Goal: Task Accomplishment & Management: Manage account settings

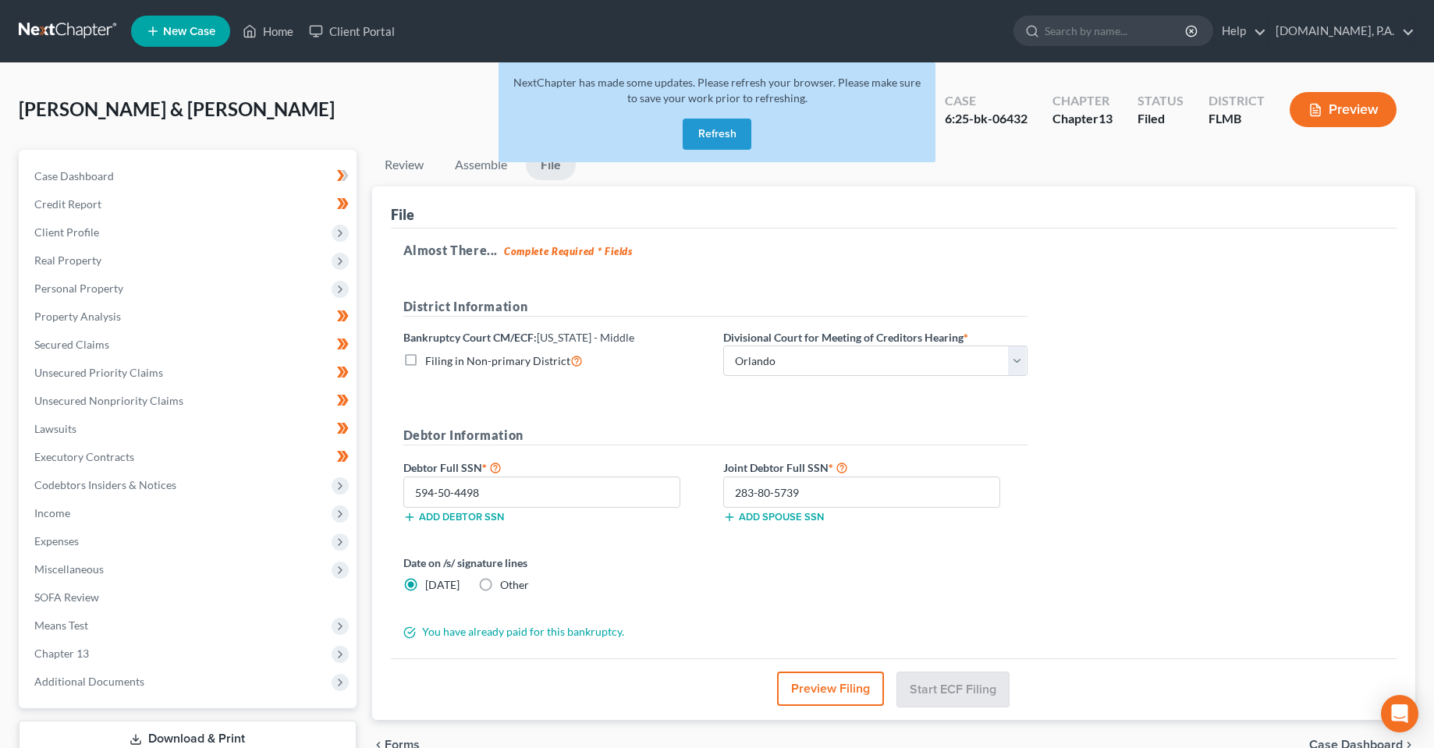
select select "2"
drag, startPoint x: 722, startPoint y: 135, endPoint x: 118, endPoint y: 105, distance: 604.5
click at [722, 135] on button "Refresh" at bounding box center [717, 134] width 69 height 31
click at [712, 141] on button "Refresh" at bounding box center [717, 134] width 69 height 31
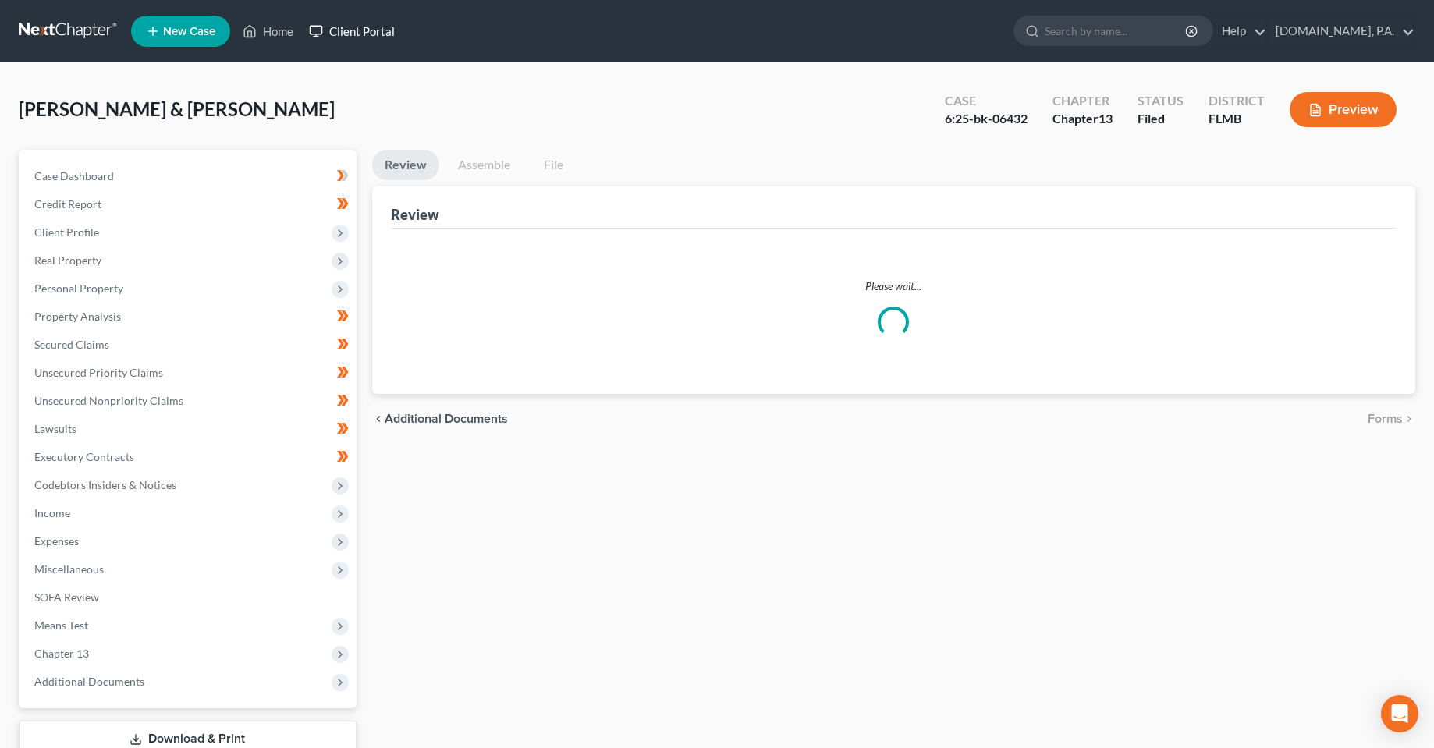
click at [362, 25] on link "Client Portal" at bounding box center [351, 31] width 101 height 28
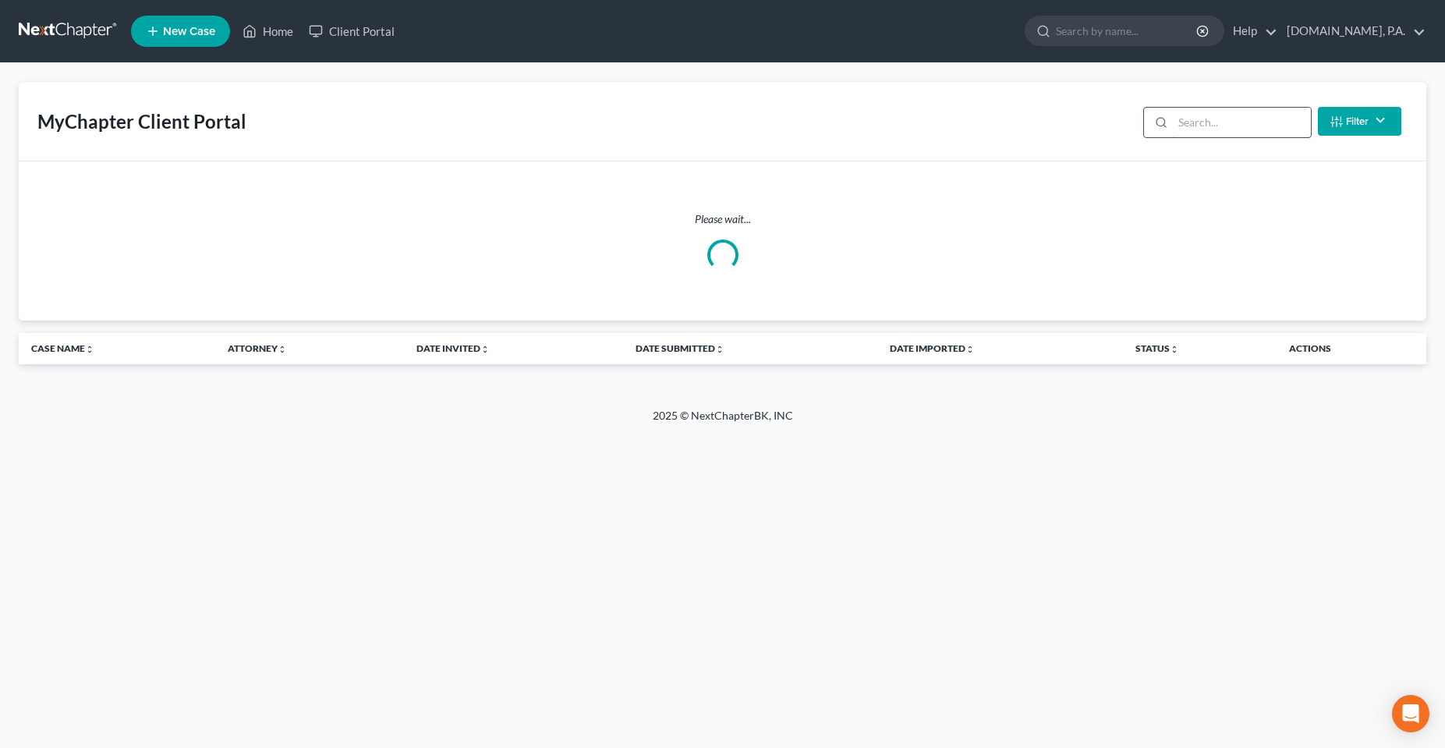
click at [1183, 122] on input "search" at bounding box center [1242, 123] width 138 height 30
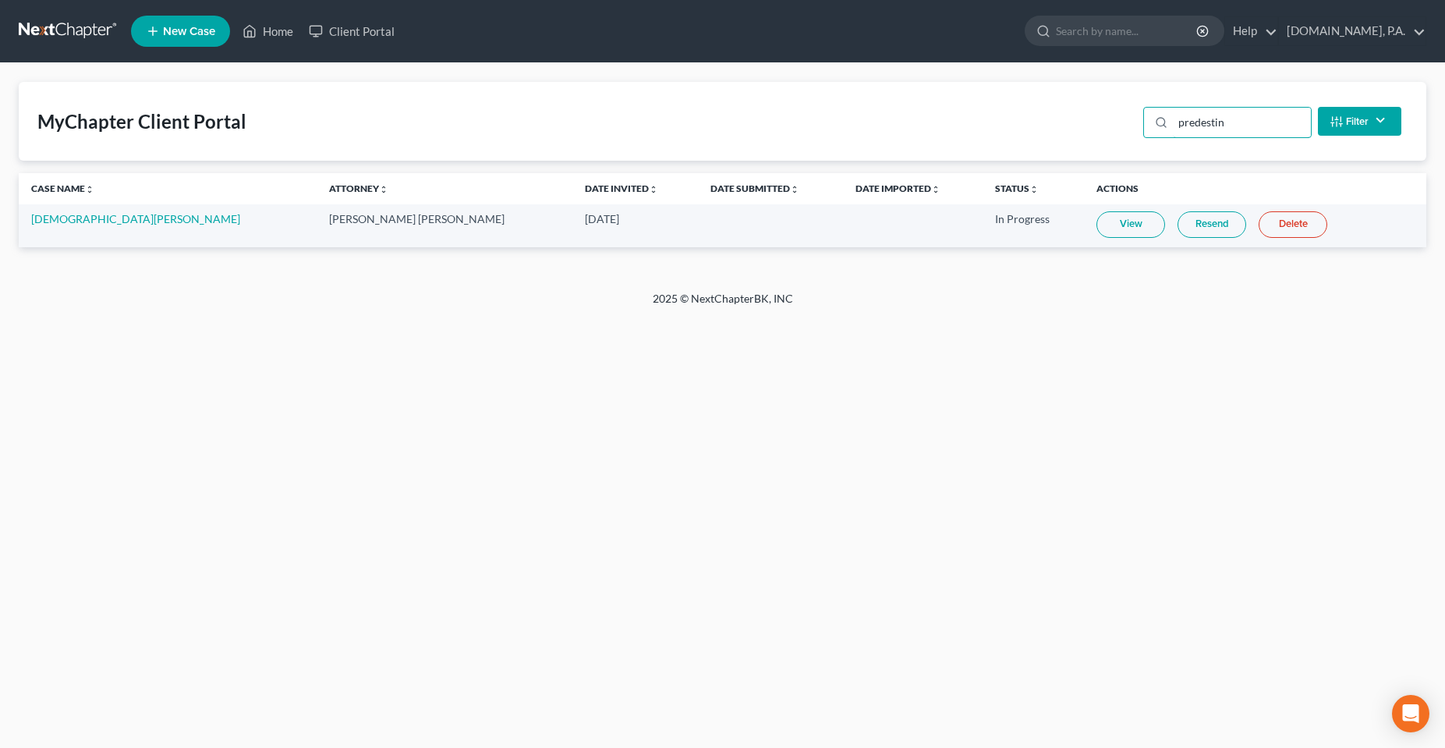
type input "predestin"
click at [1178, 229] on link "Resend" at bounding box center [1212, 224] width 69 height 27
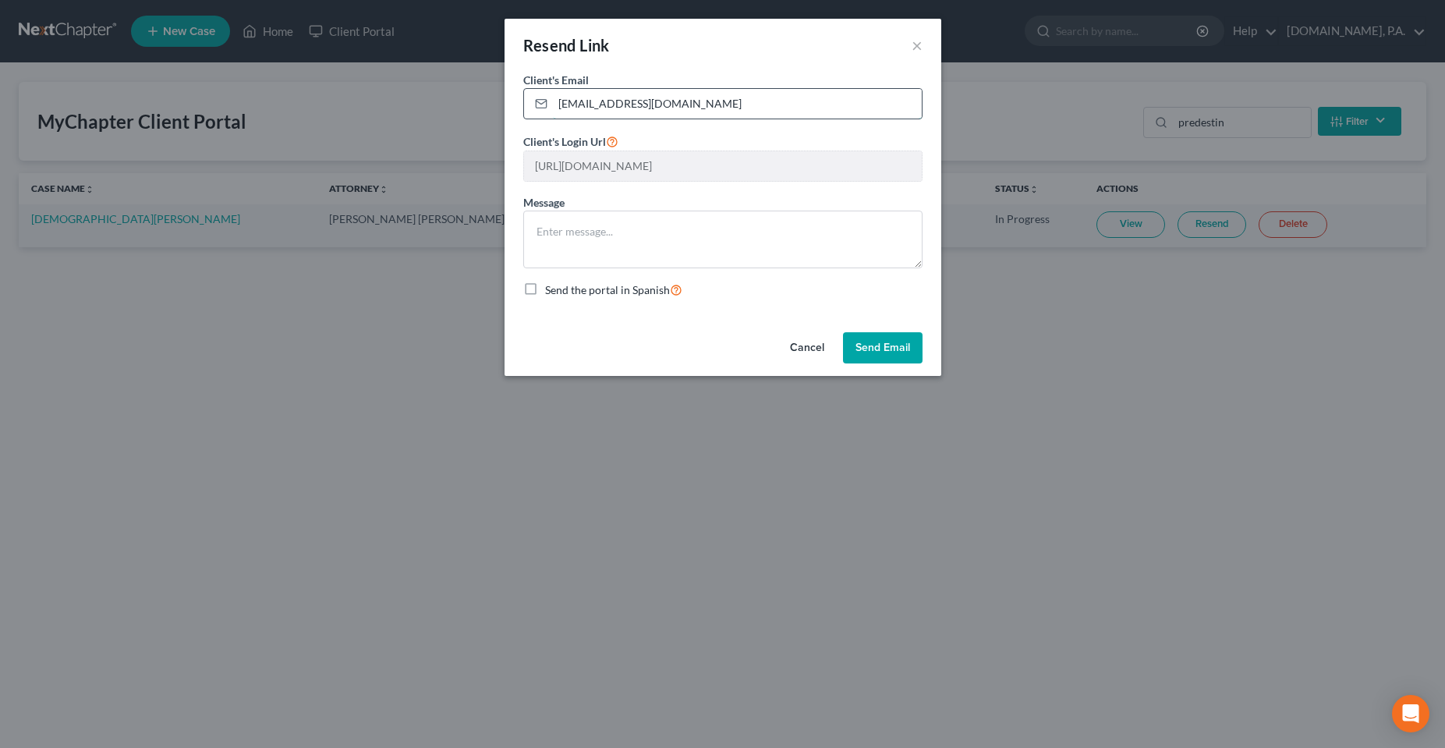
click at [651, 114] on input "documents@fresh-start.law" at bounding box center [737, 104] width 369 height 30
paste input "predestinservices@gmail.com"
type input "predestinservices@gmail.com"
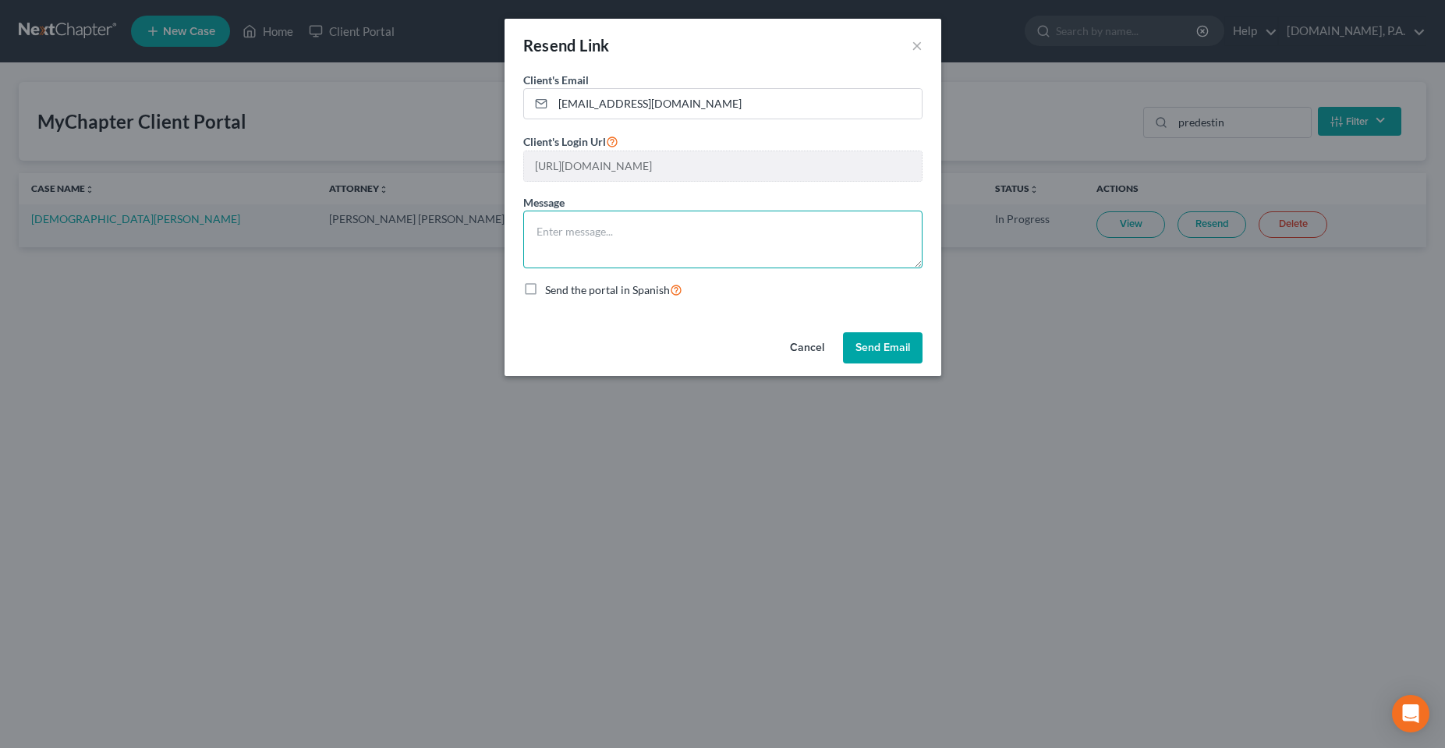
click at [674, 243] on textarea at bounding box center [722, 240] width 399 height 58
type textarea "H"
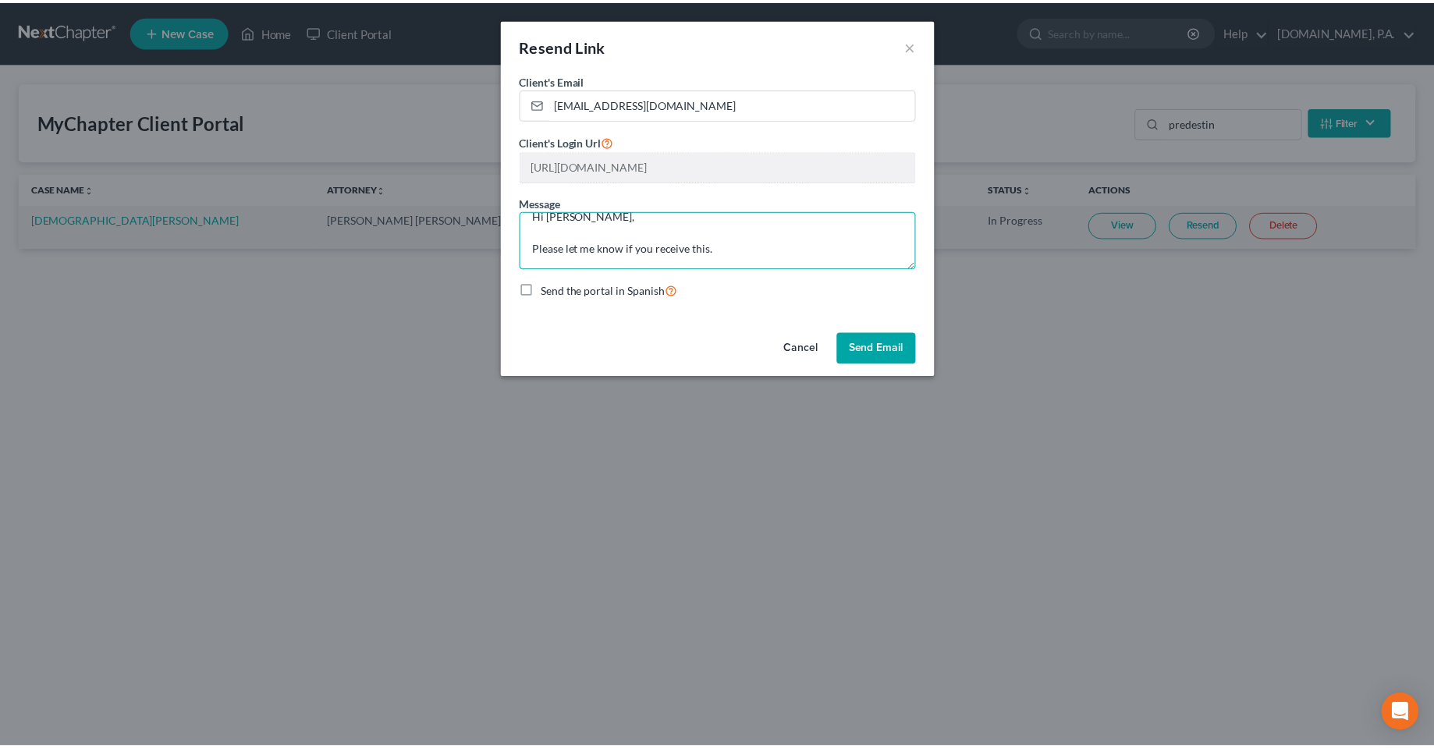
scroll to position [36, 0]
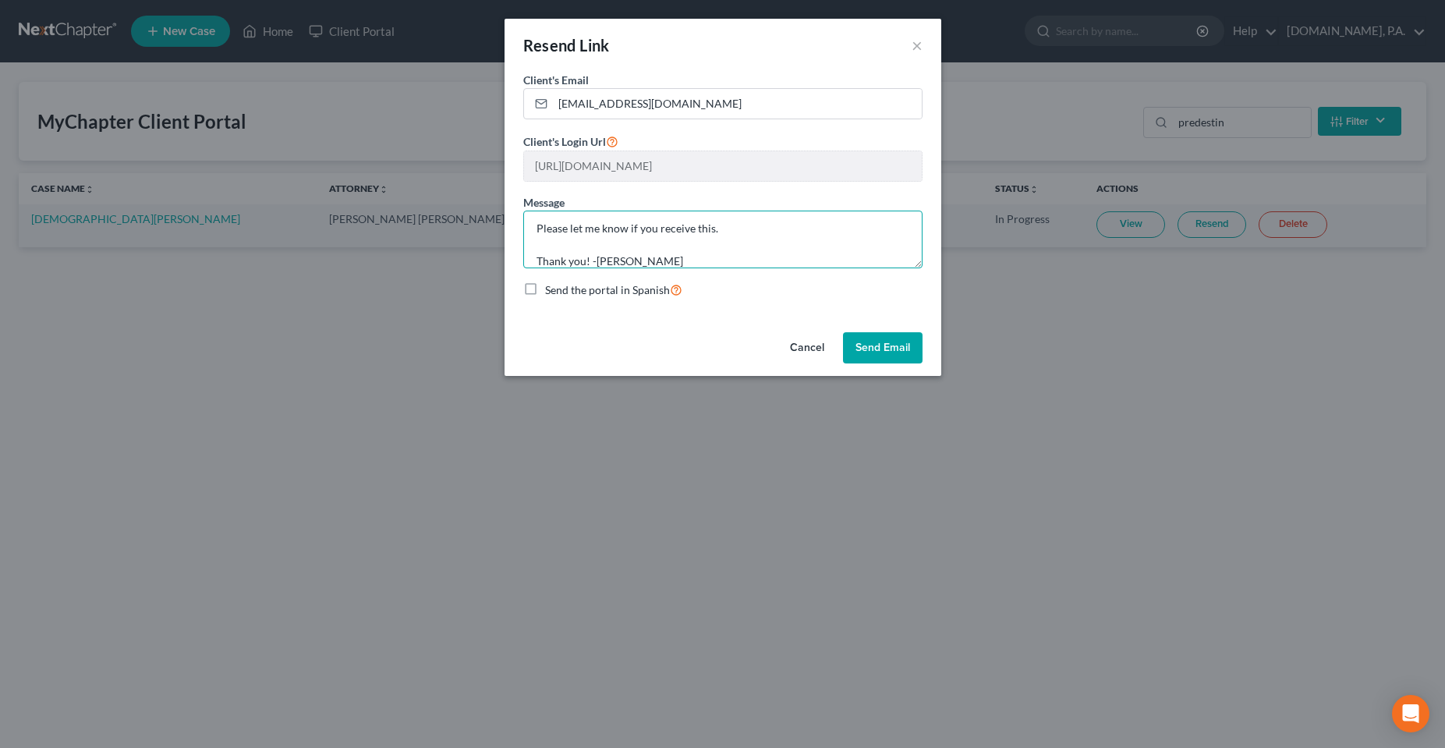
type textarea "Hi Mr. Predestin, Please let me know if you receive this. Thank you! -Chas"
click at [883, 344] on button "Send Email" at bounding box center [883, 347] width 80 height 31
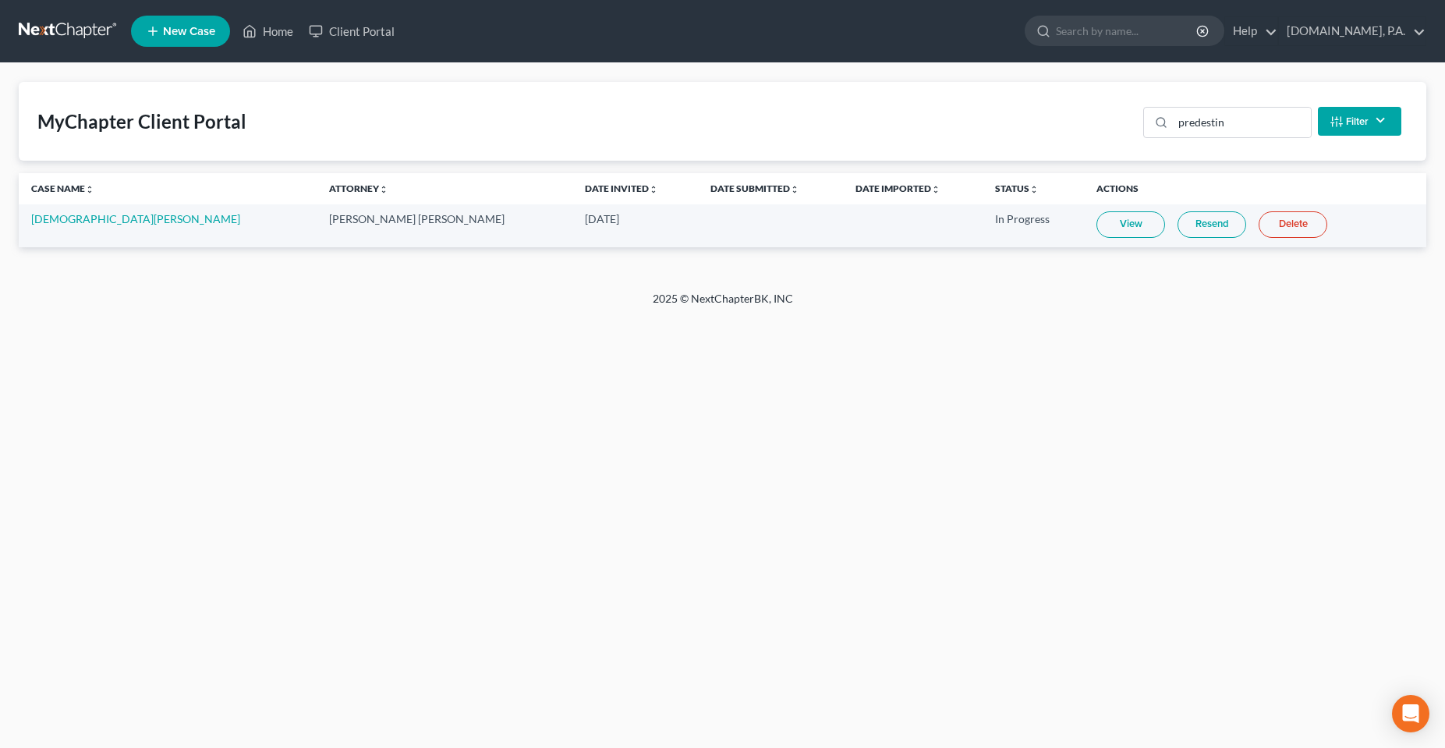
click at [613, 425] on div "Home New Case Client Portal Fresh-Start.Law, P.A. chas@fresh-start.law My Accou…" at bounding box center [722, 374] width 1445 height 748
click at [332, 362] on div "Home New Case Client Portal Fresh-Start.Law, P.A. chas@fresh-start.law My Accou…" at bounding box center [722, 374] width 1445 height 748
click at [500, 389] on div "Home New Case Client Portal Fresh-Start.Law, P.A. chas@fresh-start.law My Accou…" at bounding box center [722, 374] width 1445 height 748
click at [1227, 123] on input "predestin" at bounding box center [1242, 123] width 138 height 30
click at [1226, 123] on input "predestin" at bounding box center [1242, 123] width 138 height 30
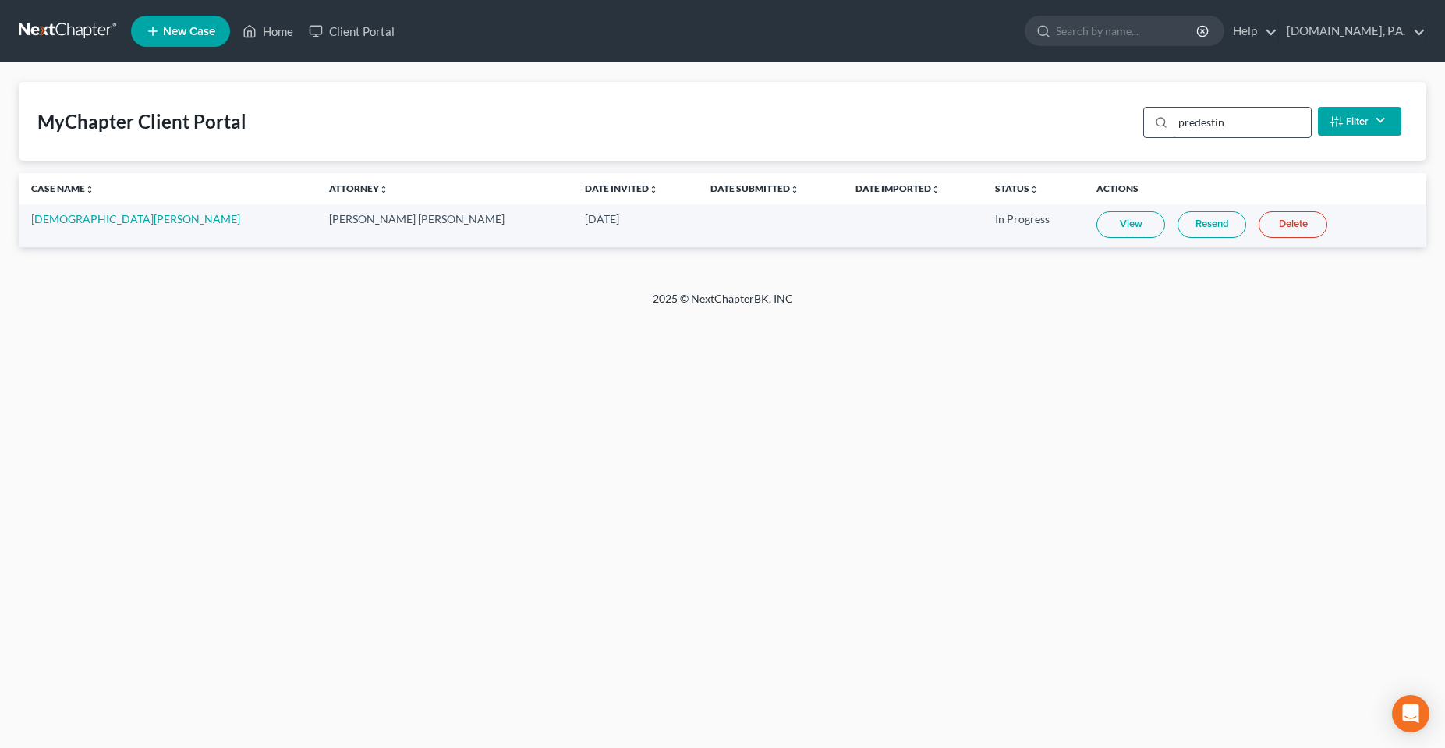
click at [1227, 123] on input "predestin" at bounding box center [1242, 123] width 138 height 30
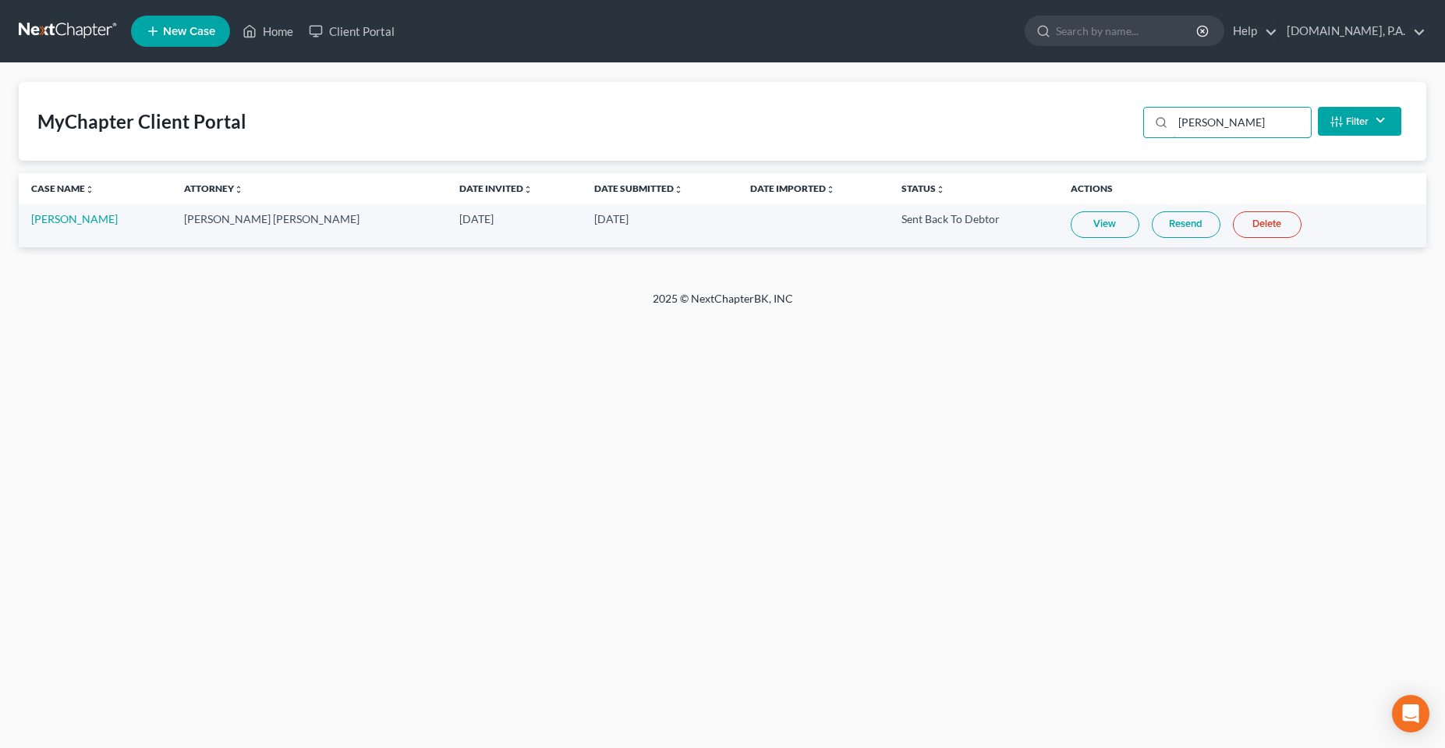
type input "salgado"
click at [1152, 230] on link "Resend" at bounding box center [1186, 224] width 69 height 27
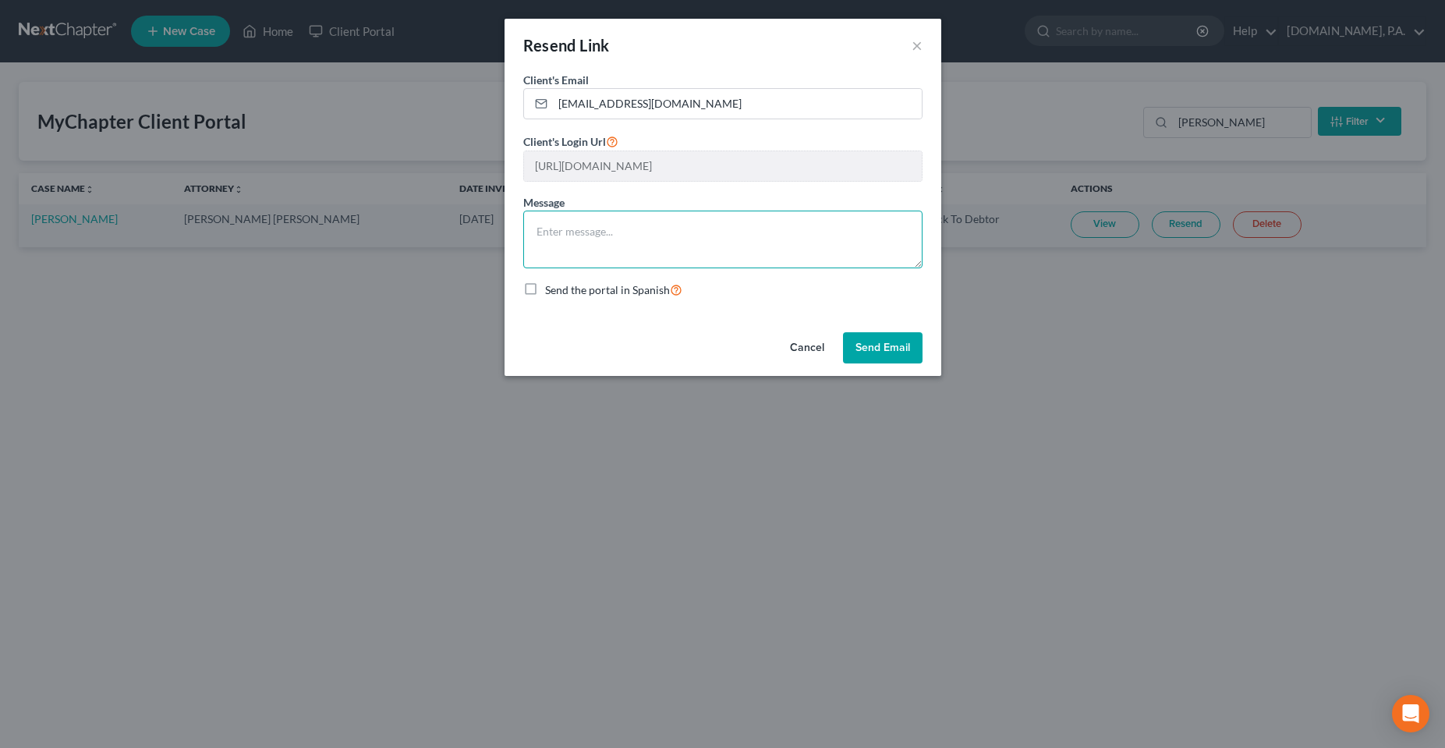
click at [894, 237] on textarea at bounding box center [722, 240] width 399 height 58
click at [756, 234] on textarea at bounding box center [722, 240] width 399 height 58
drag, startPoint x: 698, startPoint y: 108, endPoint x: 539, endPoint y: 113, distance: 159.2
click at [539, 113] on div "dvdavidsal1@gmail.com" at bounding box center [722, 103] width 399 height 31
click at [806, 338] on button "Cancel" at bounding box center [807, 347] width 59 height 31
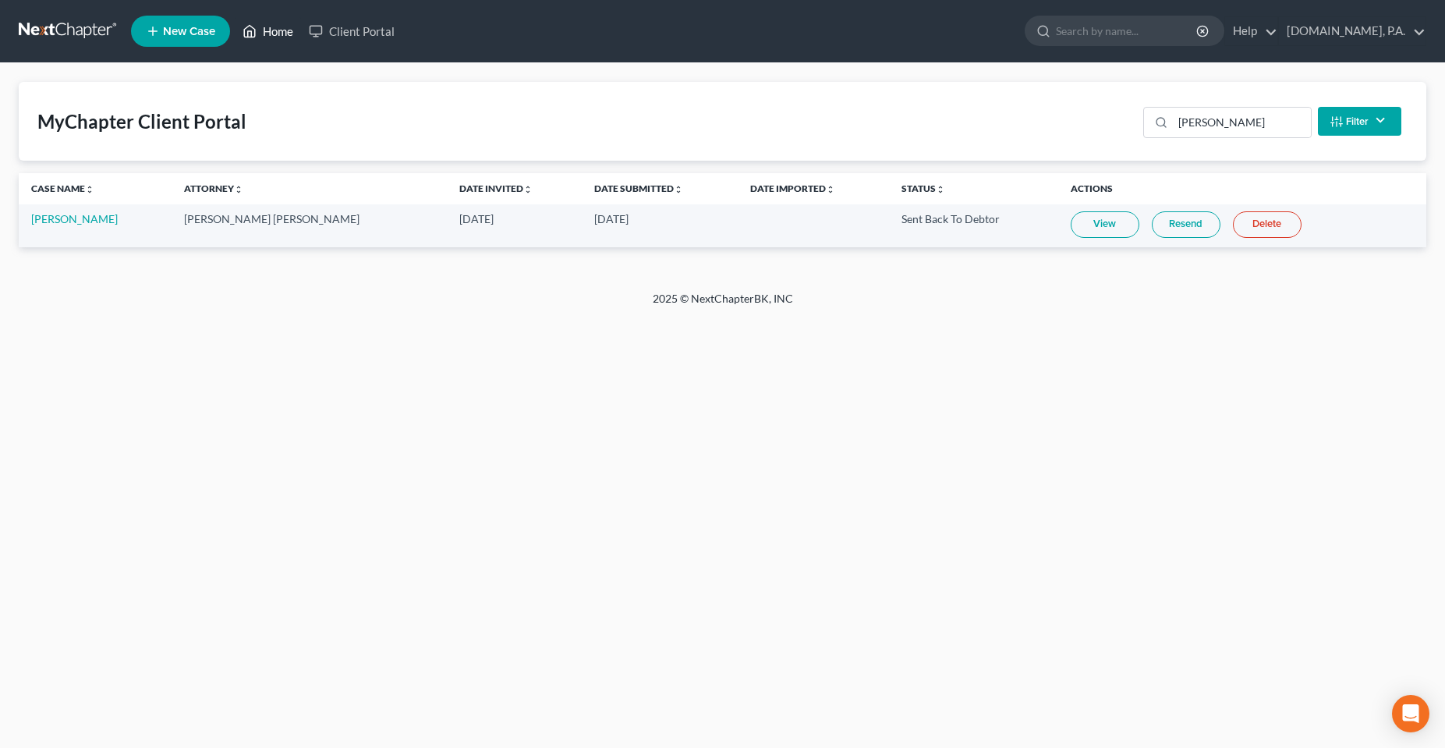
click at [278, 29] on link "Home" at bounding box center [268, 31] width 66 height 28
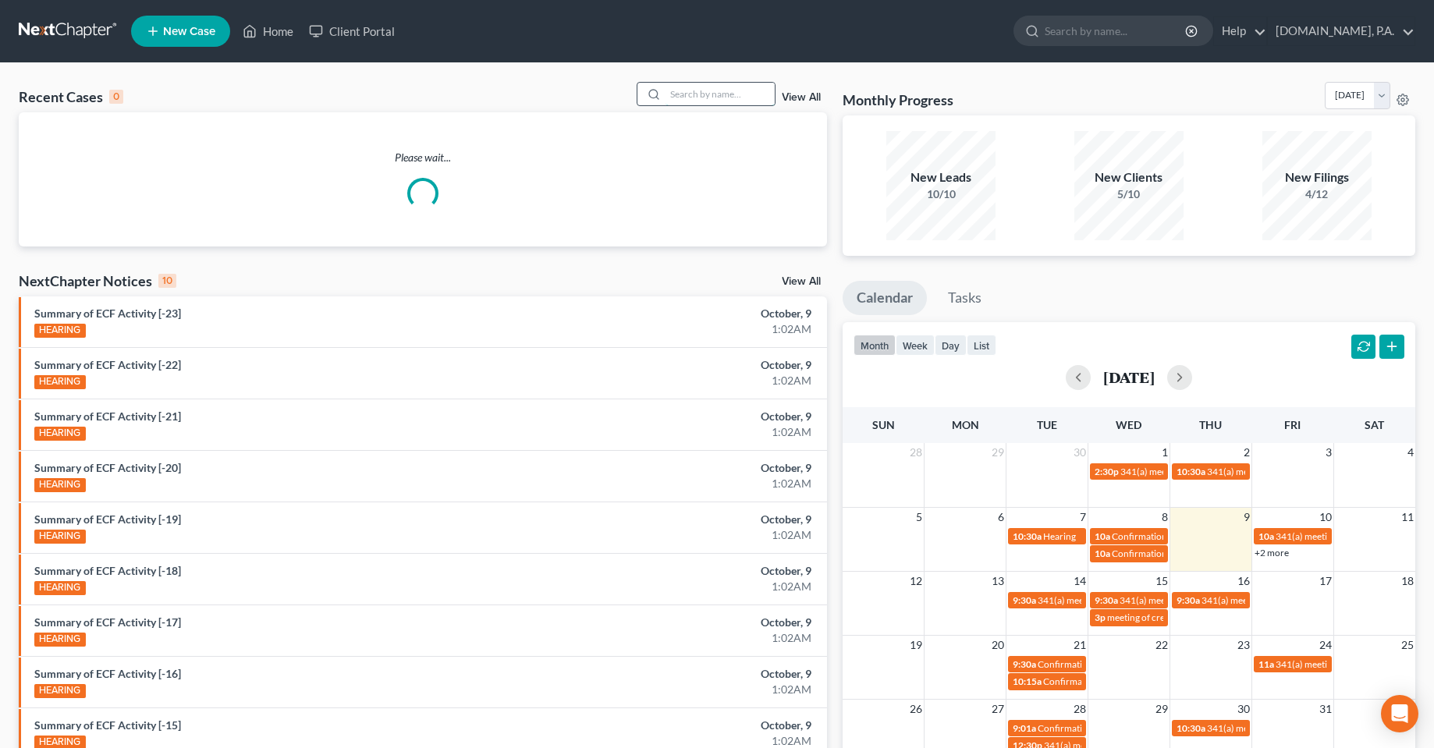
click at [728, 86] on input "search" at bounding box center [719, 94] width 109 height 23
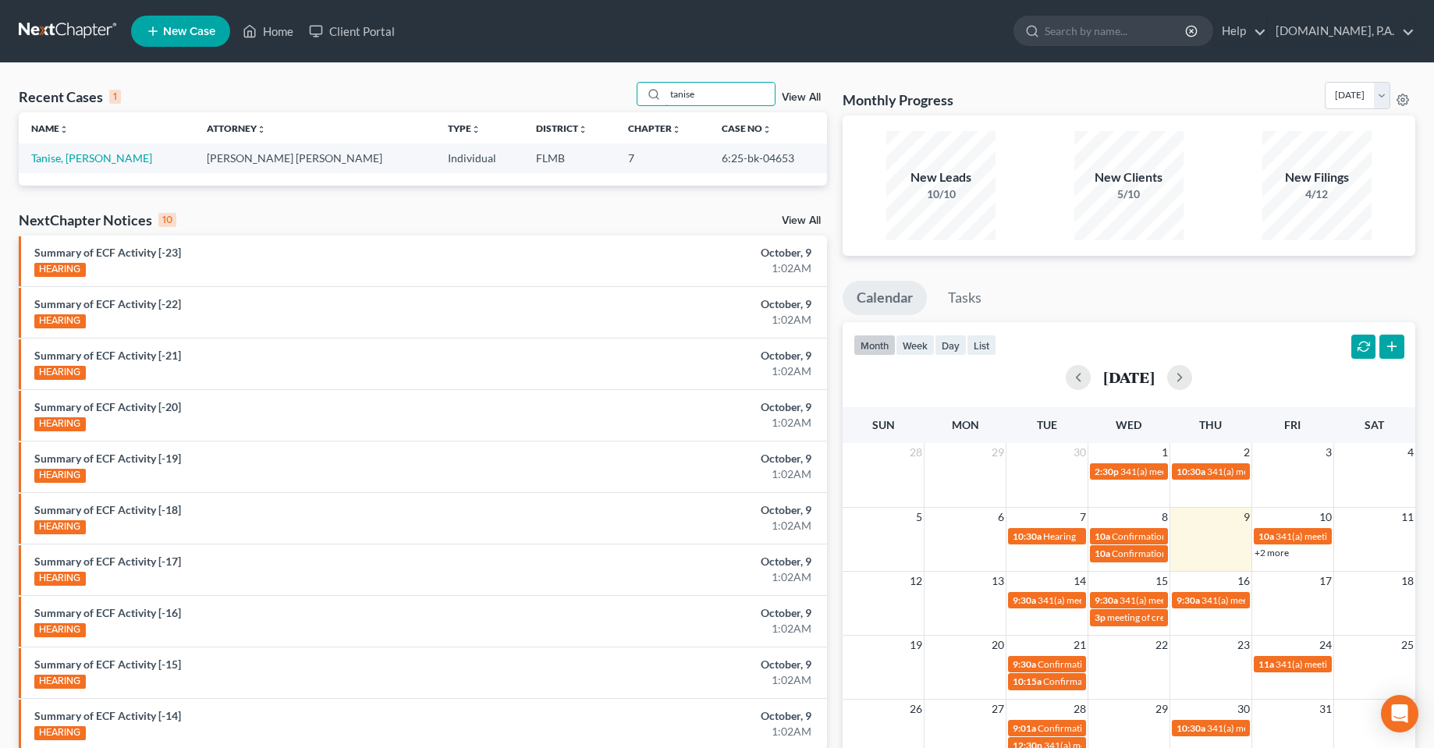
type input "tanise"
click at [61, 168] on td "Tanise, Merline" at bounding box center [107, 158] width 176 height 29
click at [79, 153] on link "Tanise, Merline" at bounding box center [91, 157] width 121 height 13
select select "2"
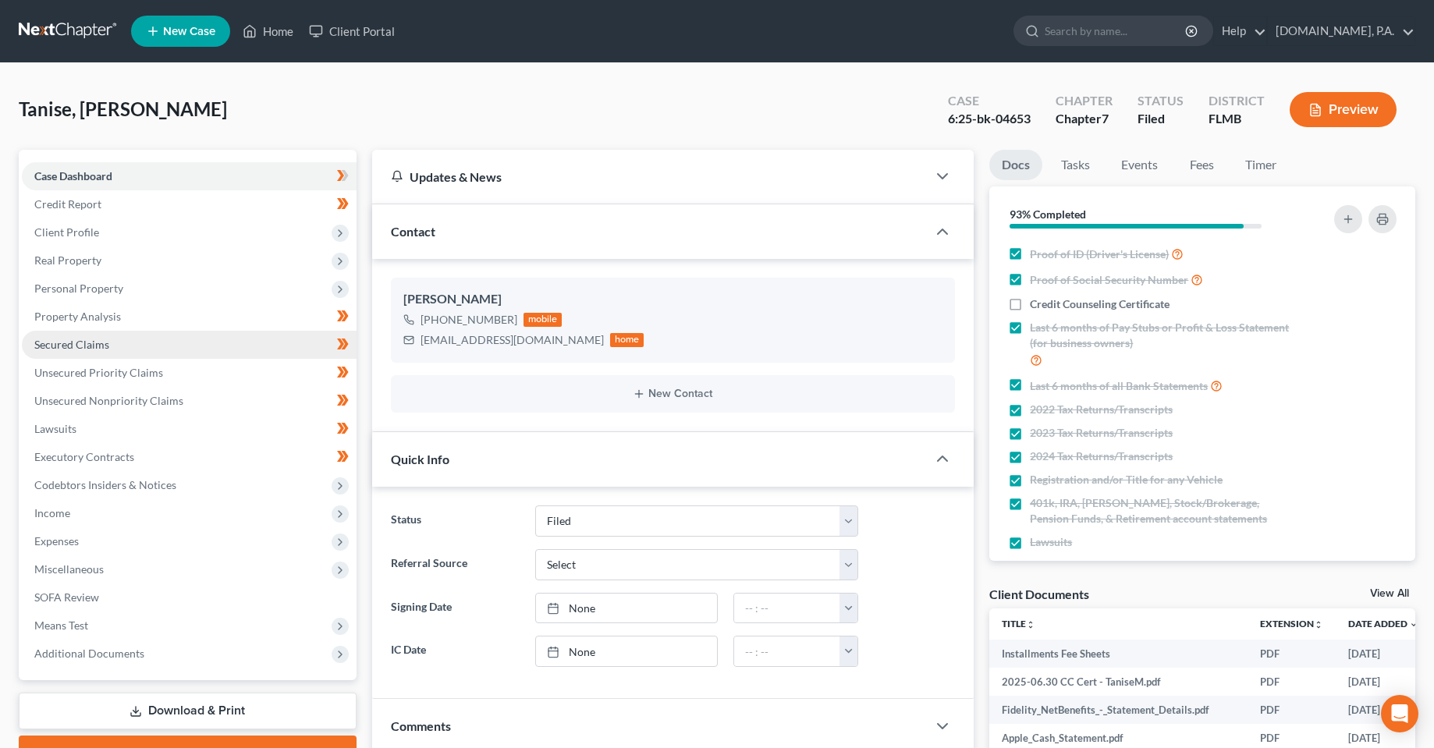
click at [71, 334] on link "Secured Claims" at bounding box center [189, 345] width 335 height 28
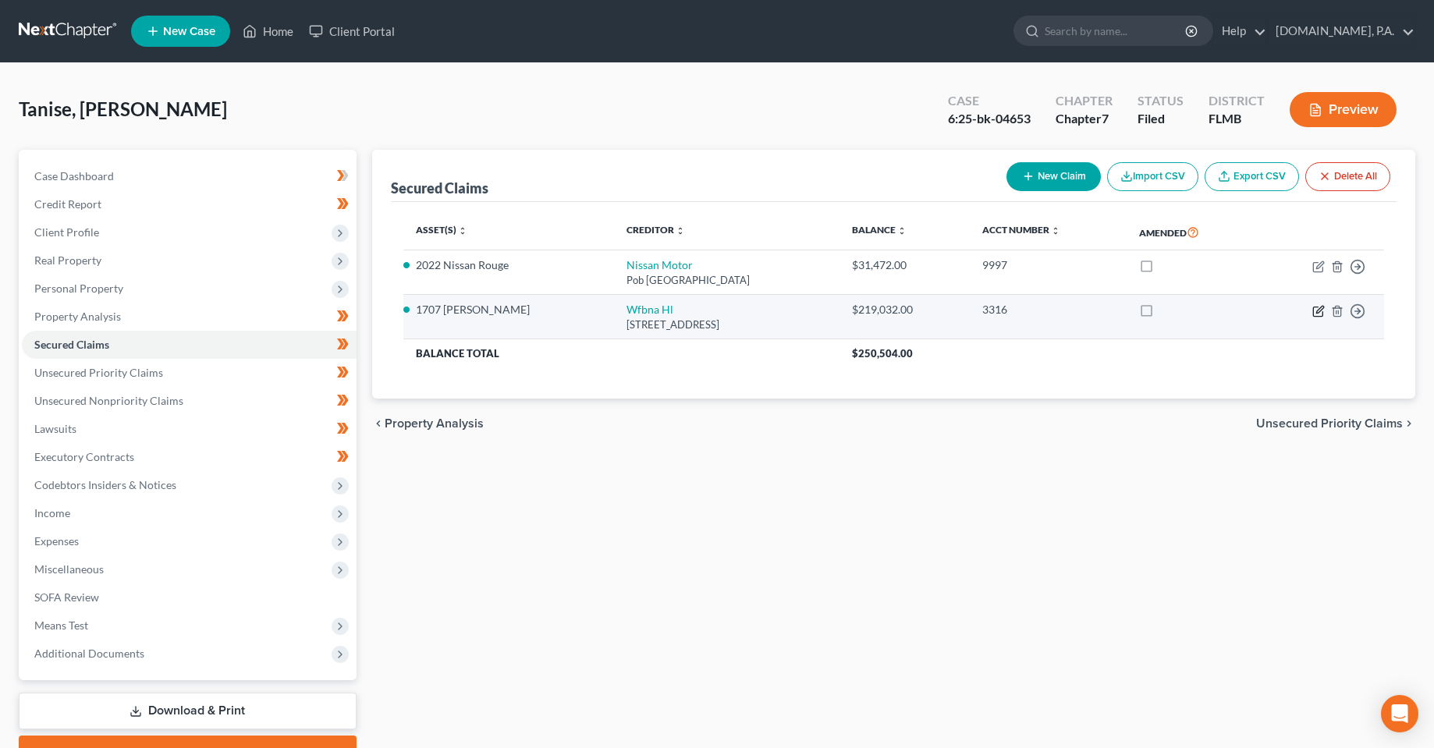
click at [1319, 308] on icon "button" at bounding box center [1319, 309] width 7 height 7
select select "9"
select select "2"
select select "0"
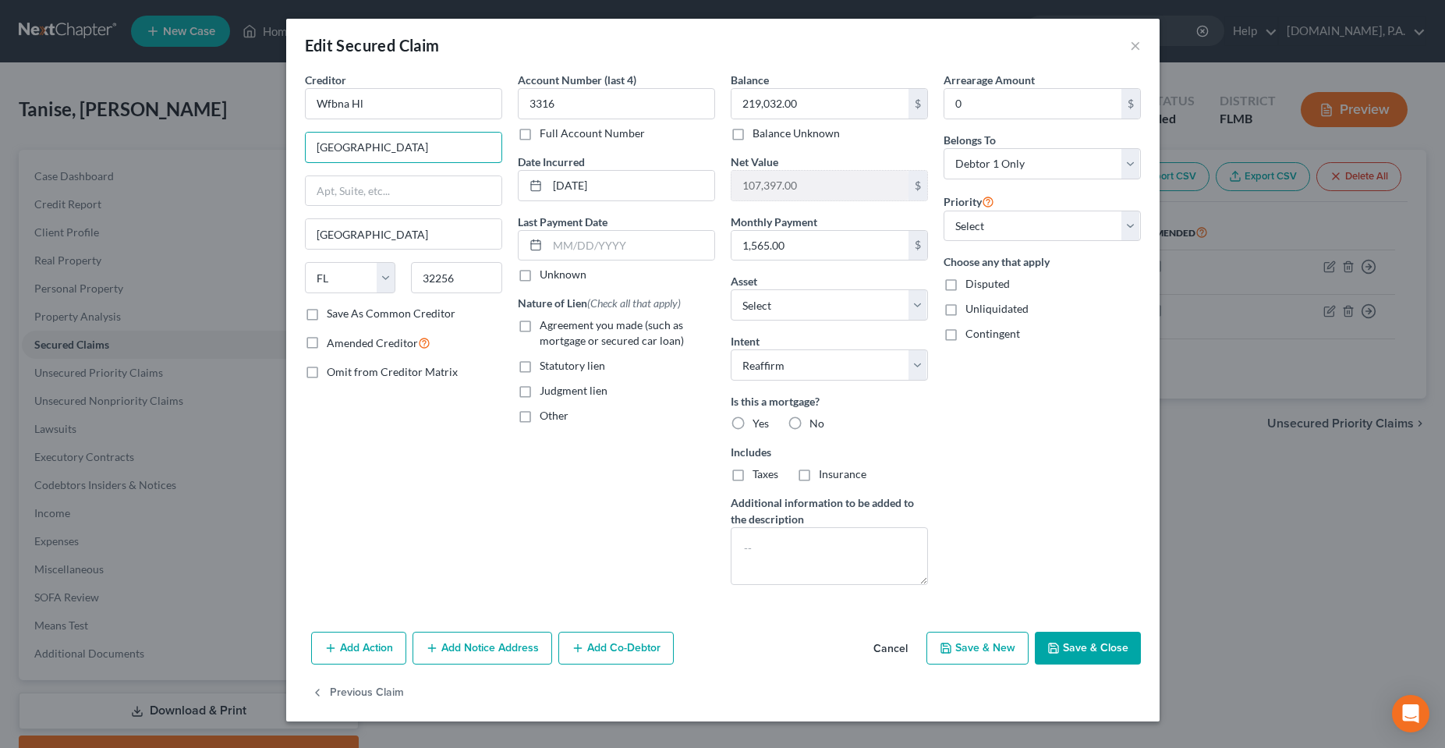
drag, startPoint x: 434, startPoint y: 148, endPoint x: 282, endPoint y: 148, distance: 152.9
click at [282, 148] on div "Edit Secured Claim × Creditor * Wfbna Hl 7255 Baymeadows Wa Jacksonville State …" at bounding box center [722, 374] width 1445 height 748
click at [378, 101] on input "Wfbna Hl" at bounding box center [403, 103] width 197 height 31
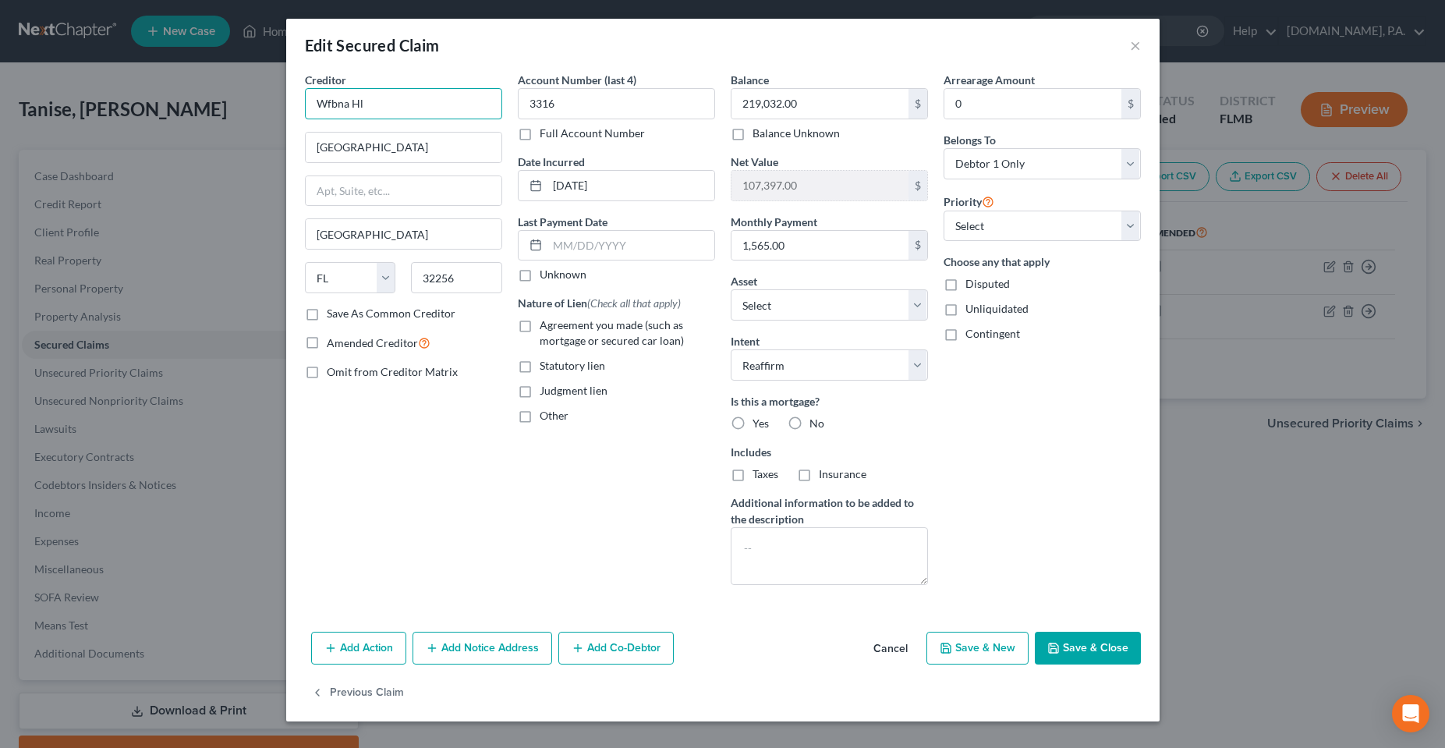
click at [378, 101] on input "Wfbna Hl" at bounding box center [403, 103] width 197 height 31
click at [386, 141] on input "7255 Baymeadows Wa" at bounding box center [404, 148] width 196 height 30
click at [469, 497] on div "Creditor * Wfbna Hl 7255 Baymeadows Wa Jacksonville State AL AK AR AZ CA CO CT …" at bounding box center [403, 335] width 213 height 526
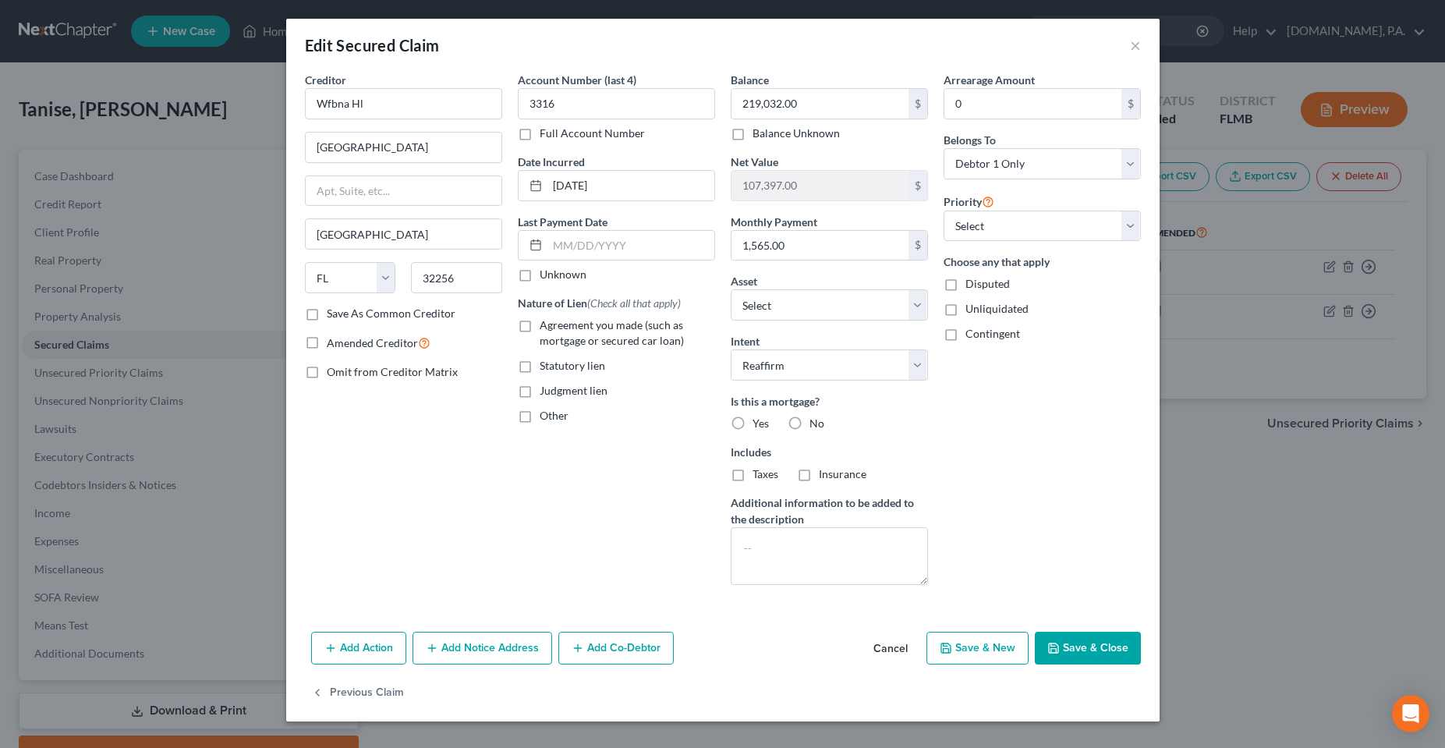
click at [1098, 664] on button "Save & Close" at bounding box center [1088, 648] width 106 height 33
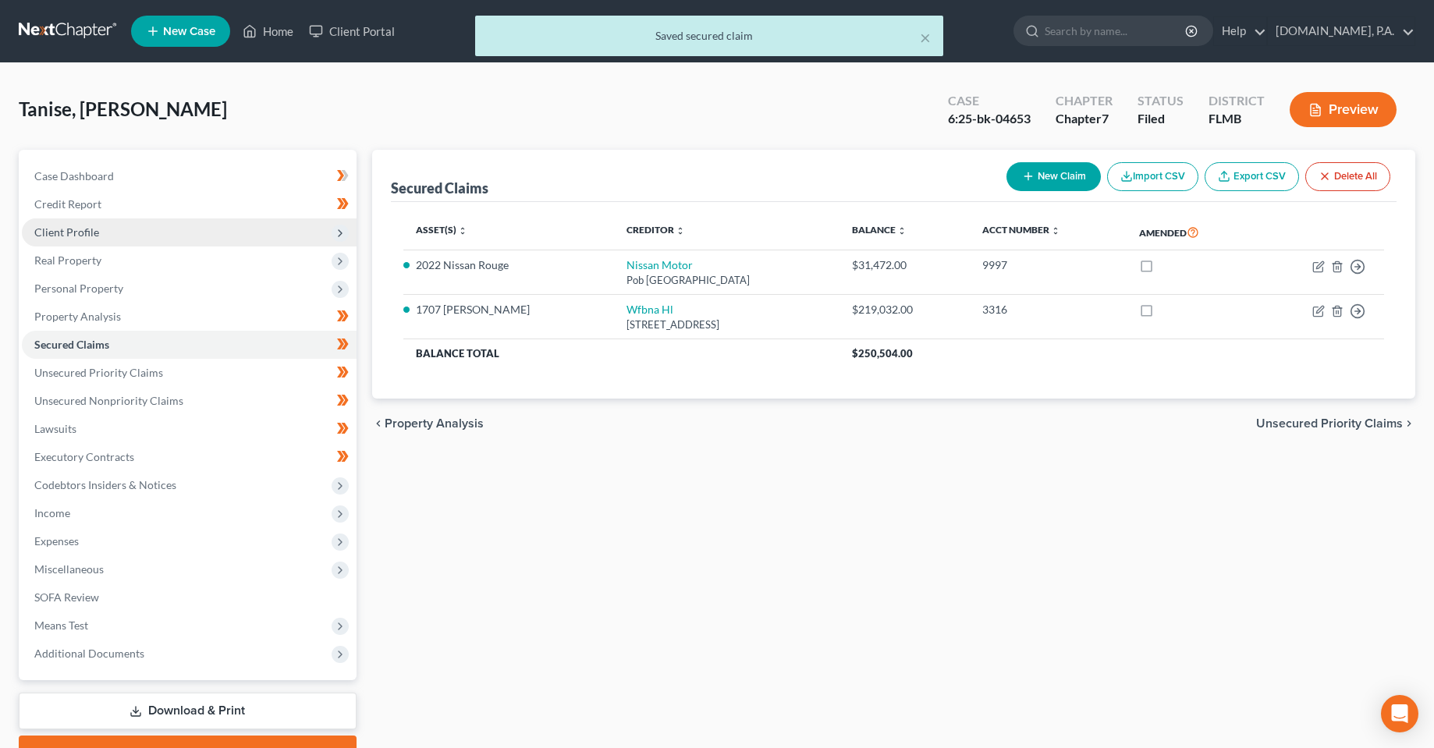
click at [72, 235] on span "Client Profile" at bounding box center [66, 231] width 65 height 13
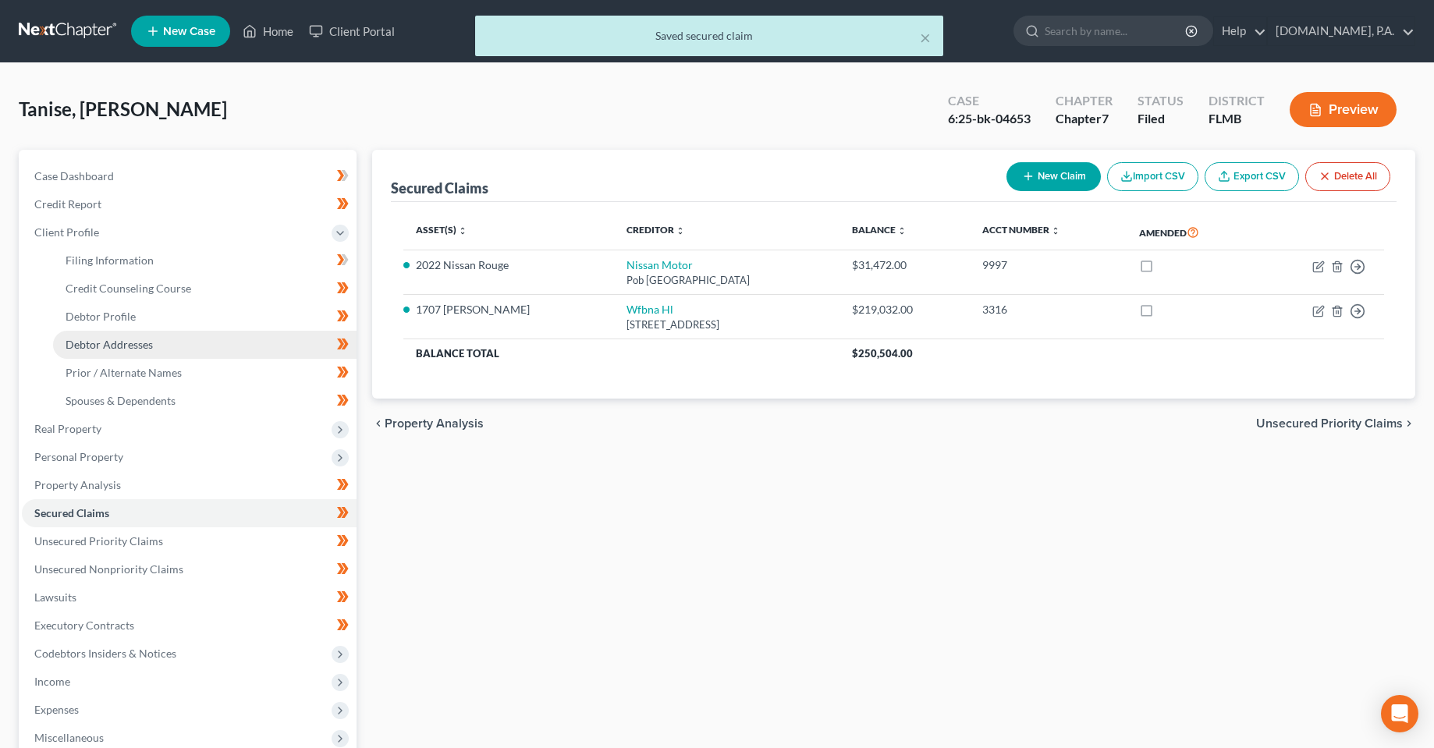
click at [116, 340] on span "Debtor Addresses" at bounding box center [109, 344] width 87 height 13
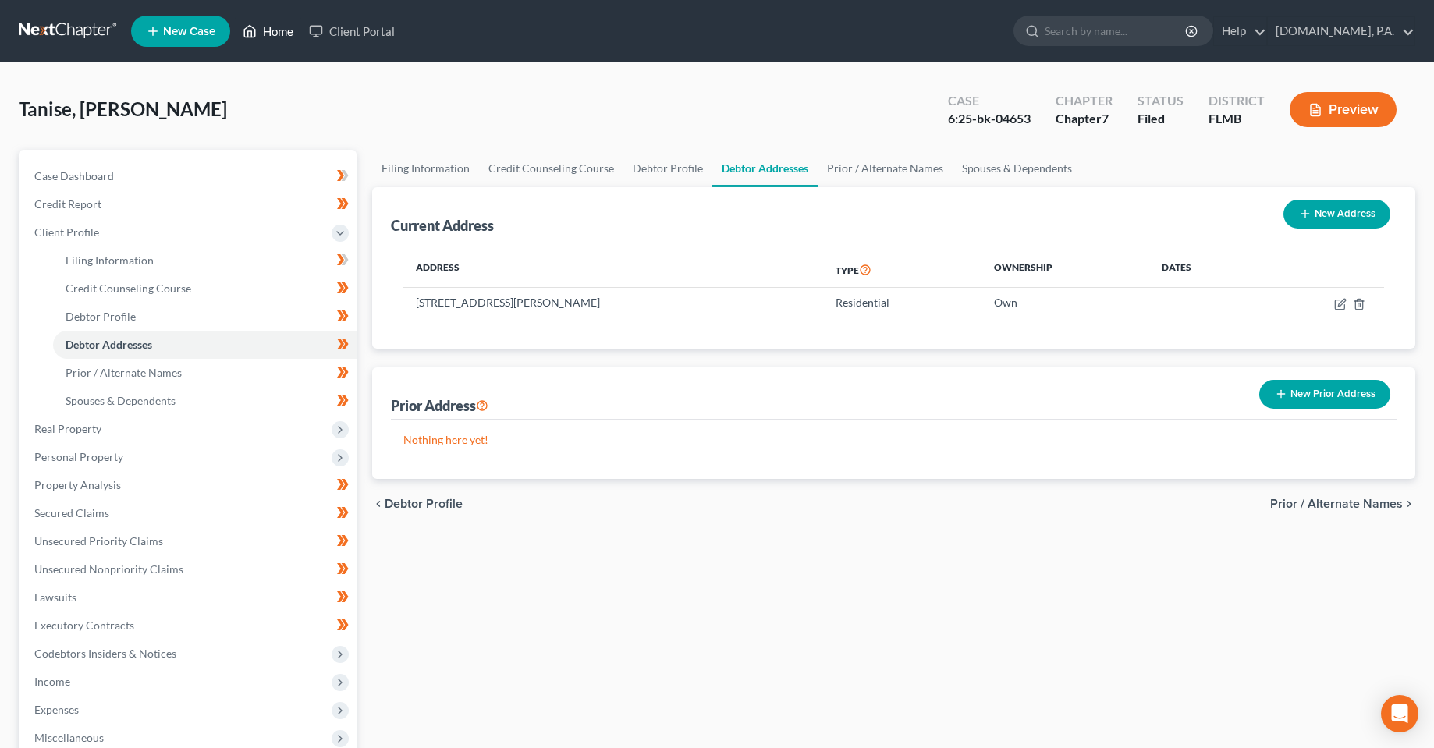
drag, startPoint x: 254, startPoint y: 25, endPoint x: 373, endPoint y: 67, distance: 125.8
click at [254, 25] on icon at bounding box center [250, 31] width 14 height 19
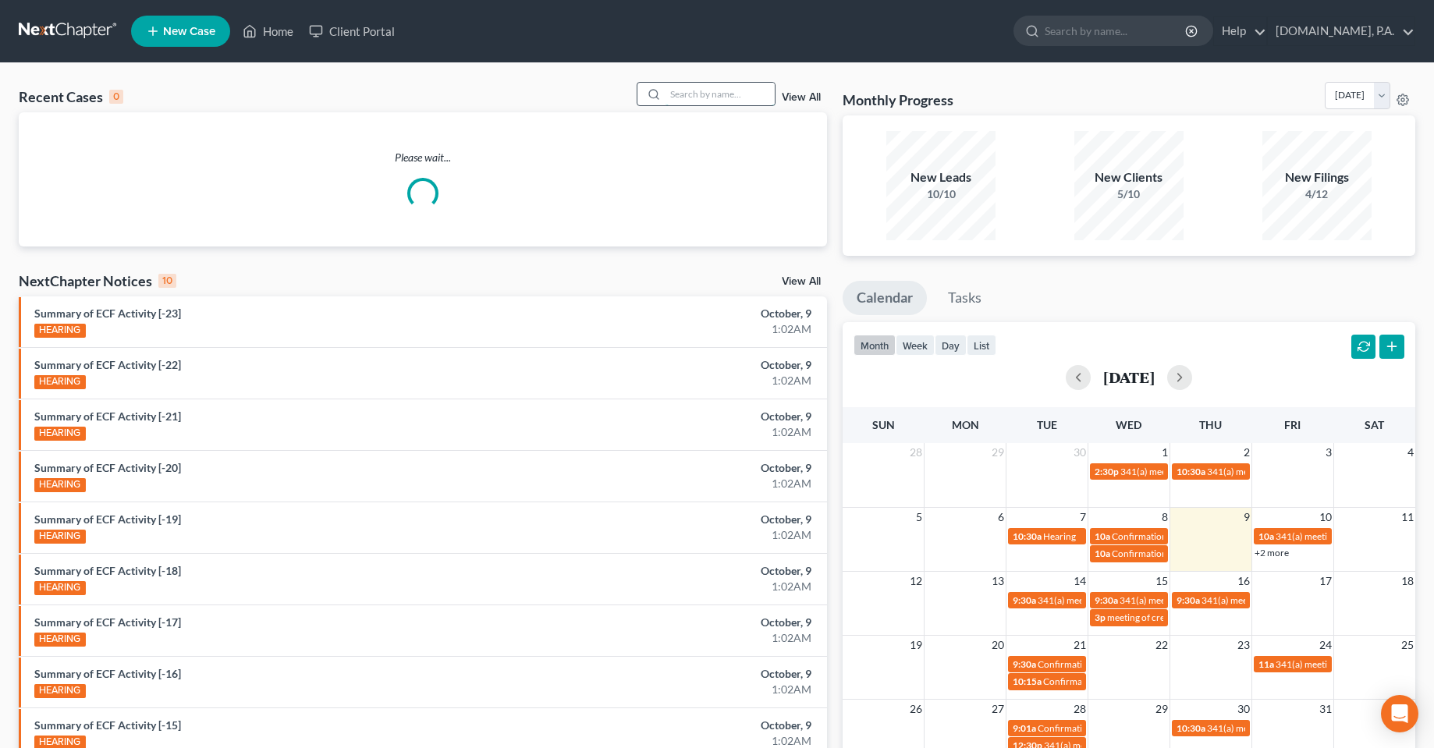
click at [699, 100] on input "search" at bounding box center [719, 94] width 109 height 23
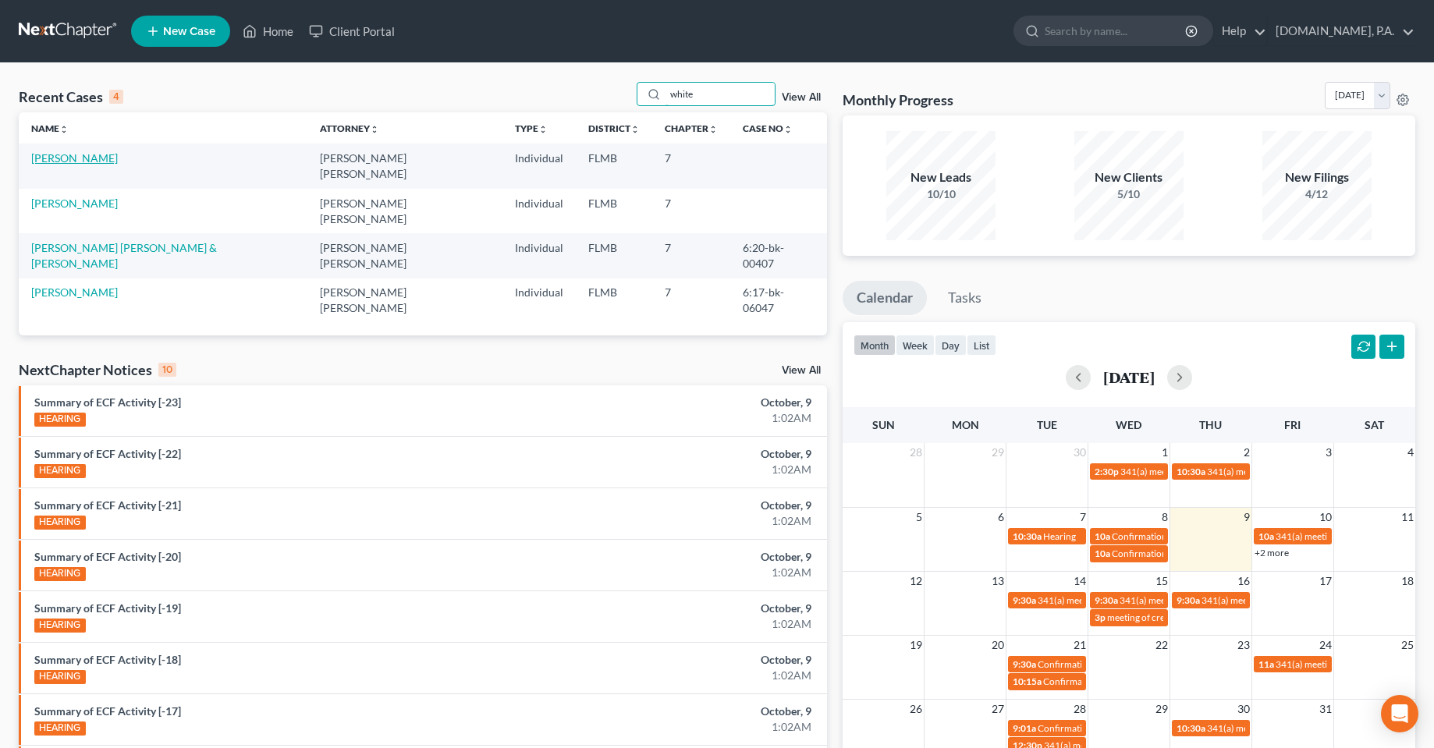
type input "white"
click at [59, 157] on link "White, Toccara" at bounding box center [74, 157] width 87 height 13
select select "4"
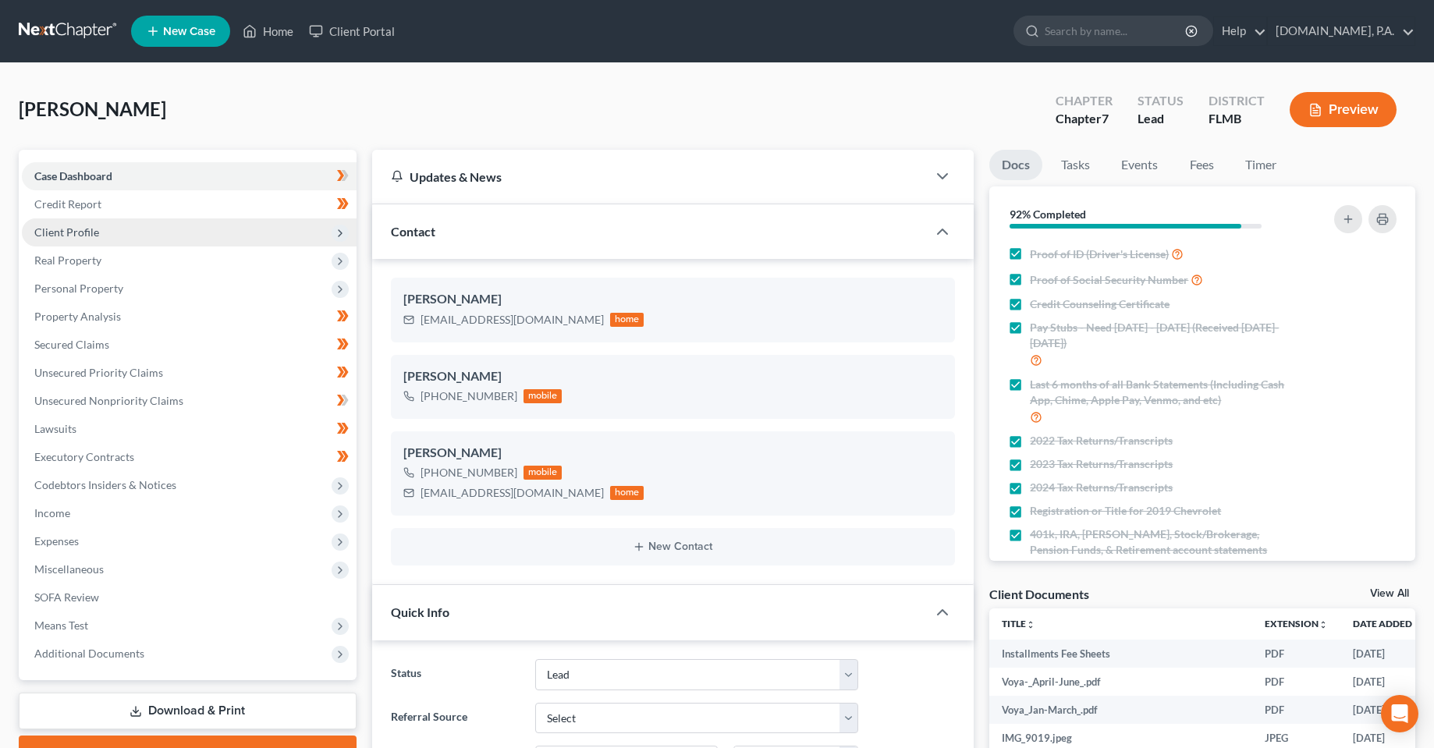
click at [48, 237] on span "Client Profile" at bounding box center [66, 231] width 65 height 13
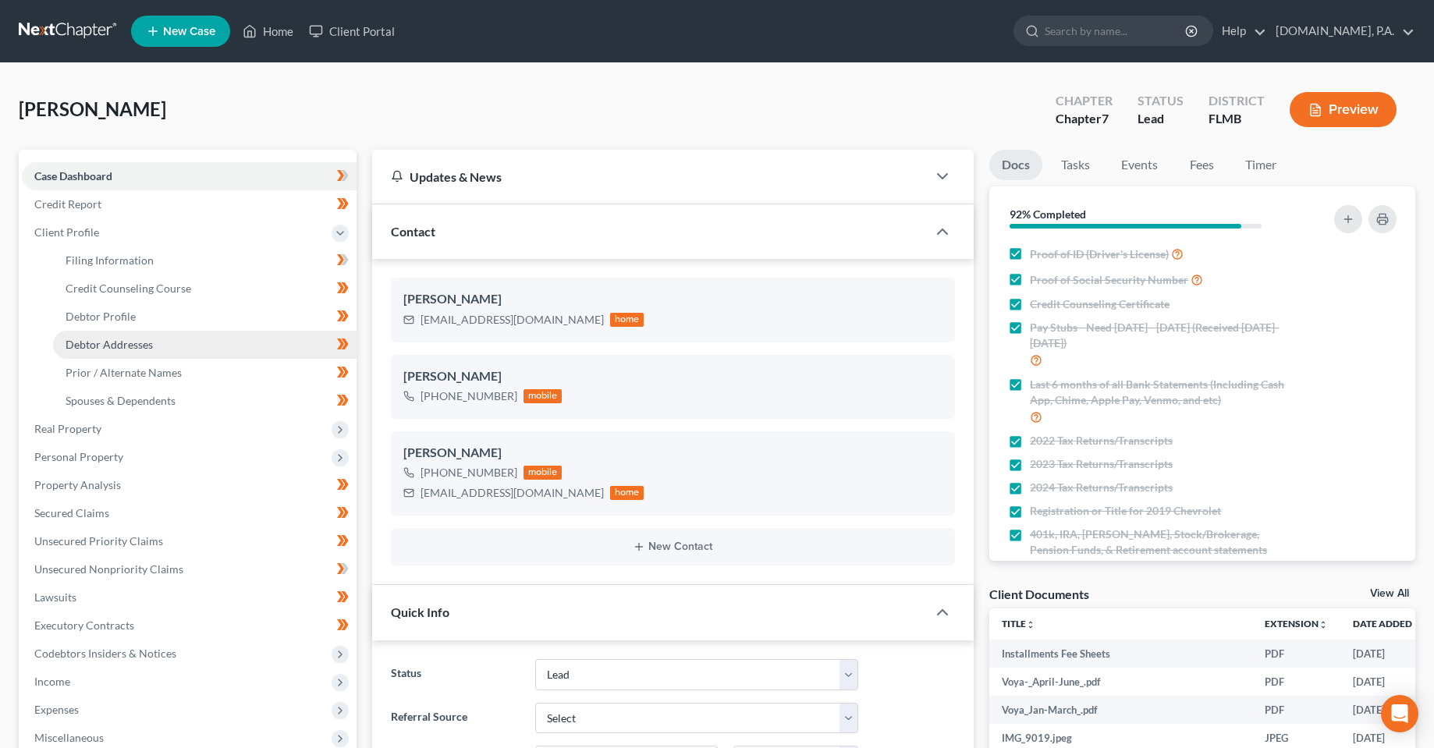
click at [110, 352] on link "Debtor Addresses" at bounding box center [204, 345] width 303 height 28
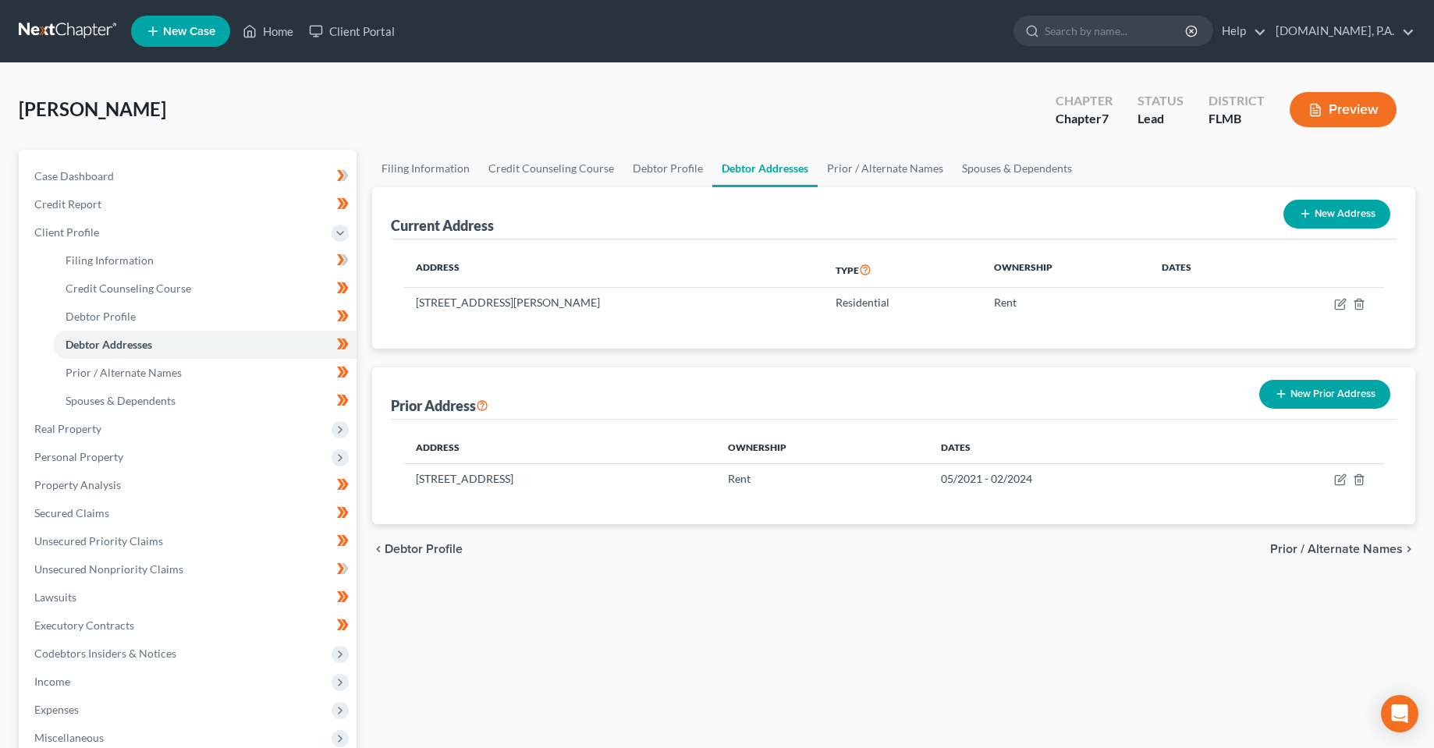
click at [586, 581] on div "Filing Information Credit Counseling Course Debtor Profile Debtor Addresses Pri…" at bounding box center [893, 544] width 1059 height 789
drag, startPoint x: 716, startPoint y: 683, endPoint x: 496, endPoint y: 507, distance: 281.9
click at [716, 683] on div "Filing Information Credit Counseling Course Debtor Profile Debtor Addresses Pri…" at bounding box center [893, 544] width 1059 height 789
click at [782, 75] on div "White, Toccara Upgraded Chapter Chapter 7 Status Lead District FLMB Preview Pet…" at bounding box center [717, 516] width 1434 height 906
click at [647, 55] on nav "Home New Case Client Portal Fresh-Start.Law, P.A. chas@fresh-start.law My Accou…" at bounding box center [717, 31] width 1434 height 62
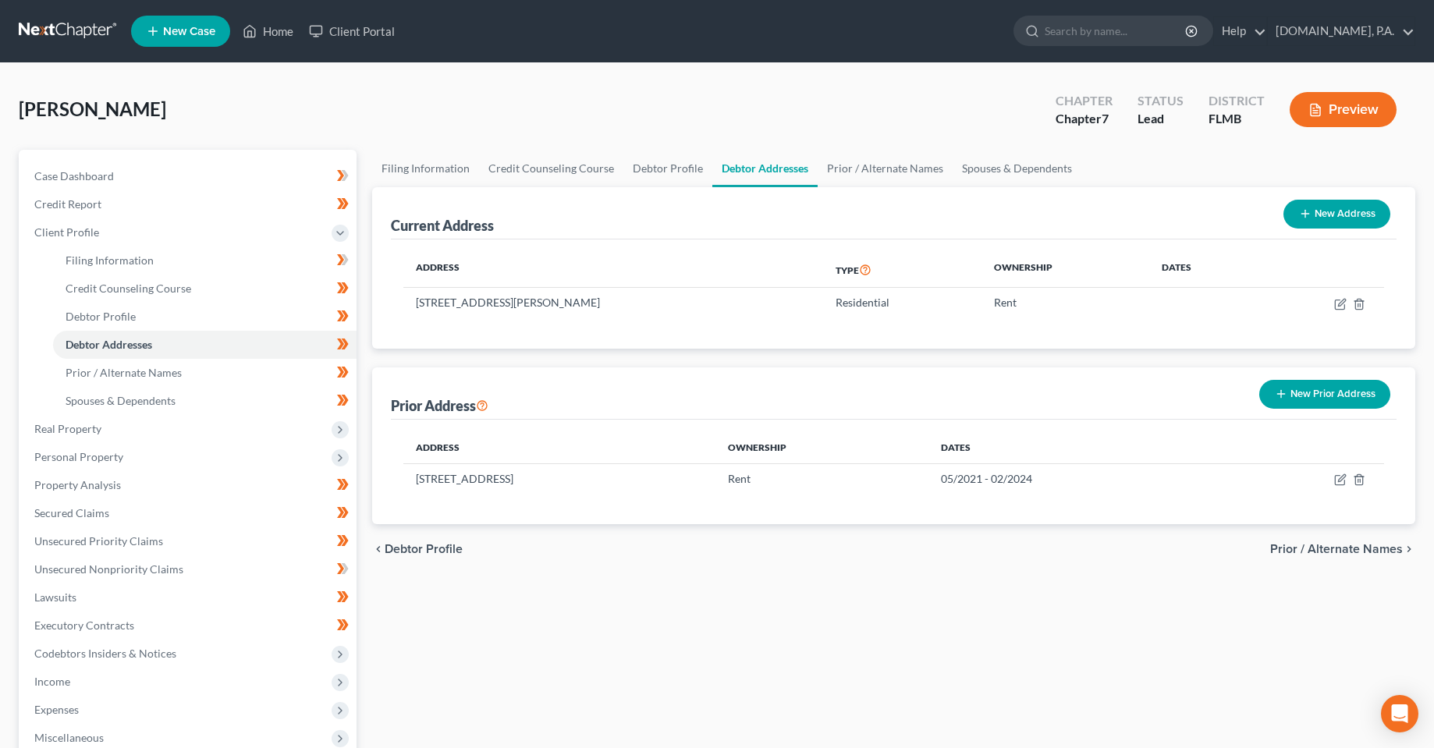
click at [645, 104] on div "White, Toccara Upgraded Chapter Chapter 7 Status Lead District FLMB Preview" at bounding box center [717, 116] width 1396 height 68
drag, startPoint x: 481, startPoint y: 678, endPoint x: 657, endPoint y: 438, distance: 296.9
click at [481, 678] on div "Filing Information Credit Counseling Course Debtor Profile Debtor Addresses Pri…" at bounding box center [893, 544] width 1059 height 789
click at [297, 33] on link "Home" at bounding box center [268, 31] width 66 height 28
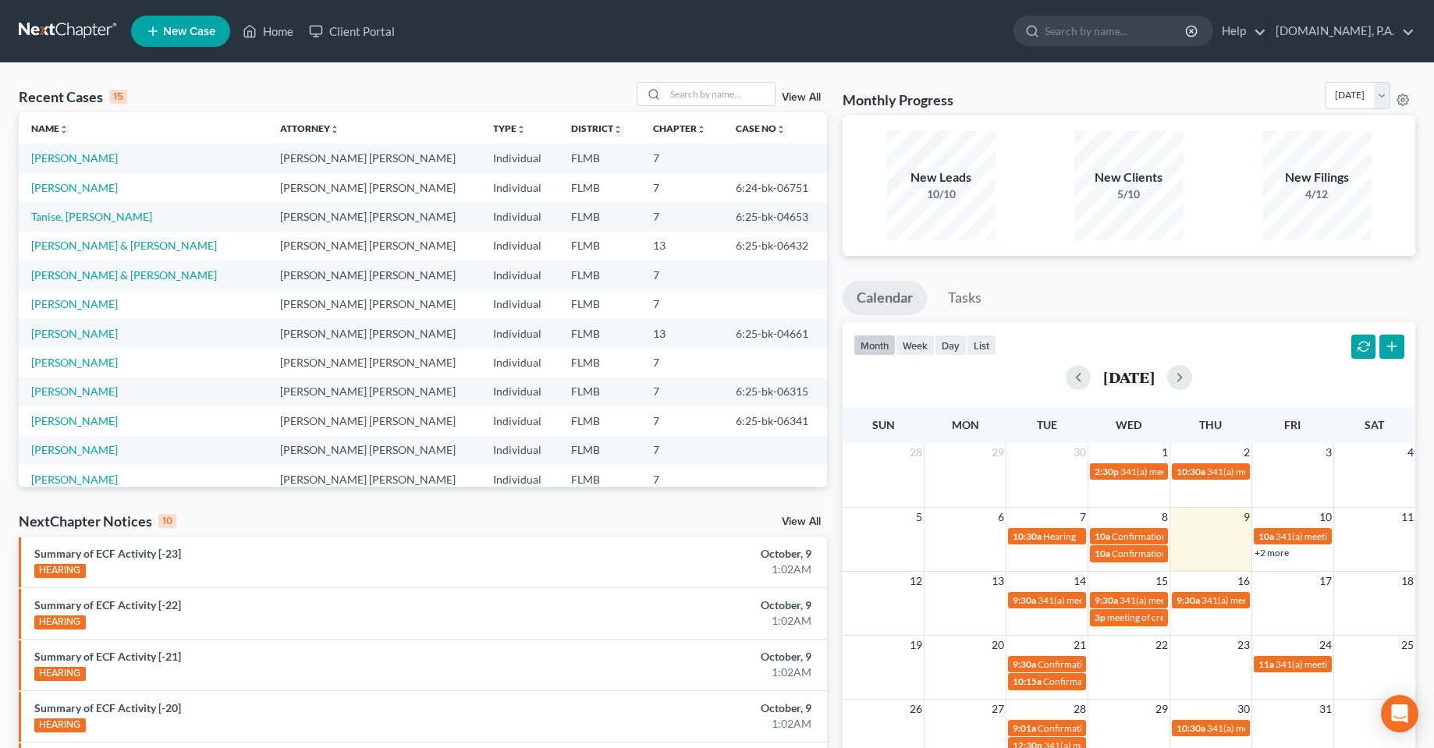
drag, startPoint x: 509, startPoint y: 61, endPoint x: 382, endPoint y: 53, distance: 127.4
click at [509, 61] on nav "Home New Case Client Portal Fresh-Start.Law, P.A. chas@fresh-start.law My Accou…" at bounding box center [717, 31] width 1434 height 62
click at [416, 521] on div "NextChapter Notices 10 View All" at bounding box center [423, 524] width 808 height 25
